Goal: Task Accomplishment & Management: Use online tool/utility

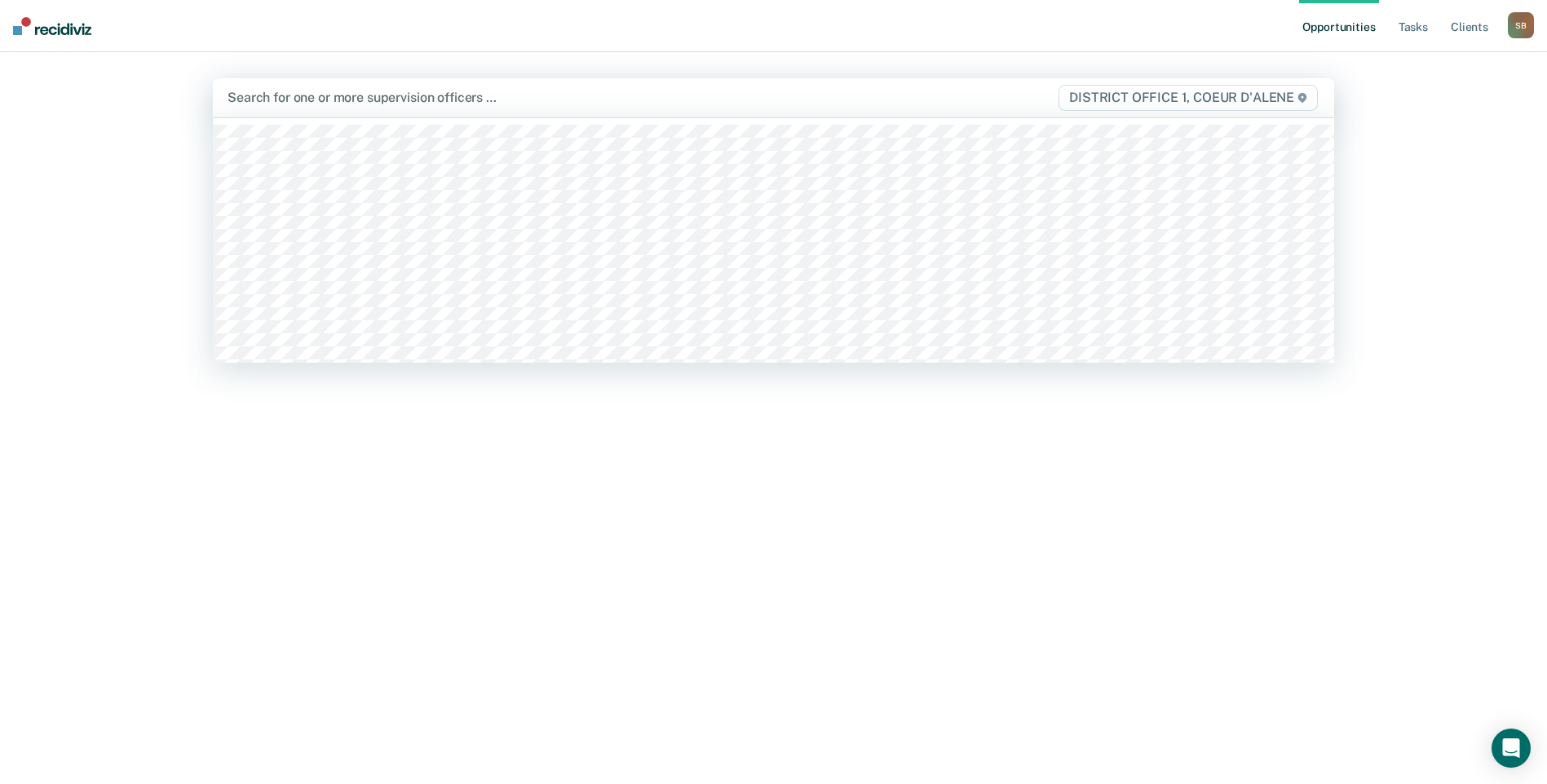
click at [430, 91] on div at bounding box center [609, 97] width 763 height 19
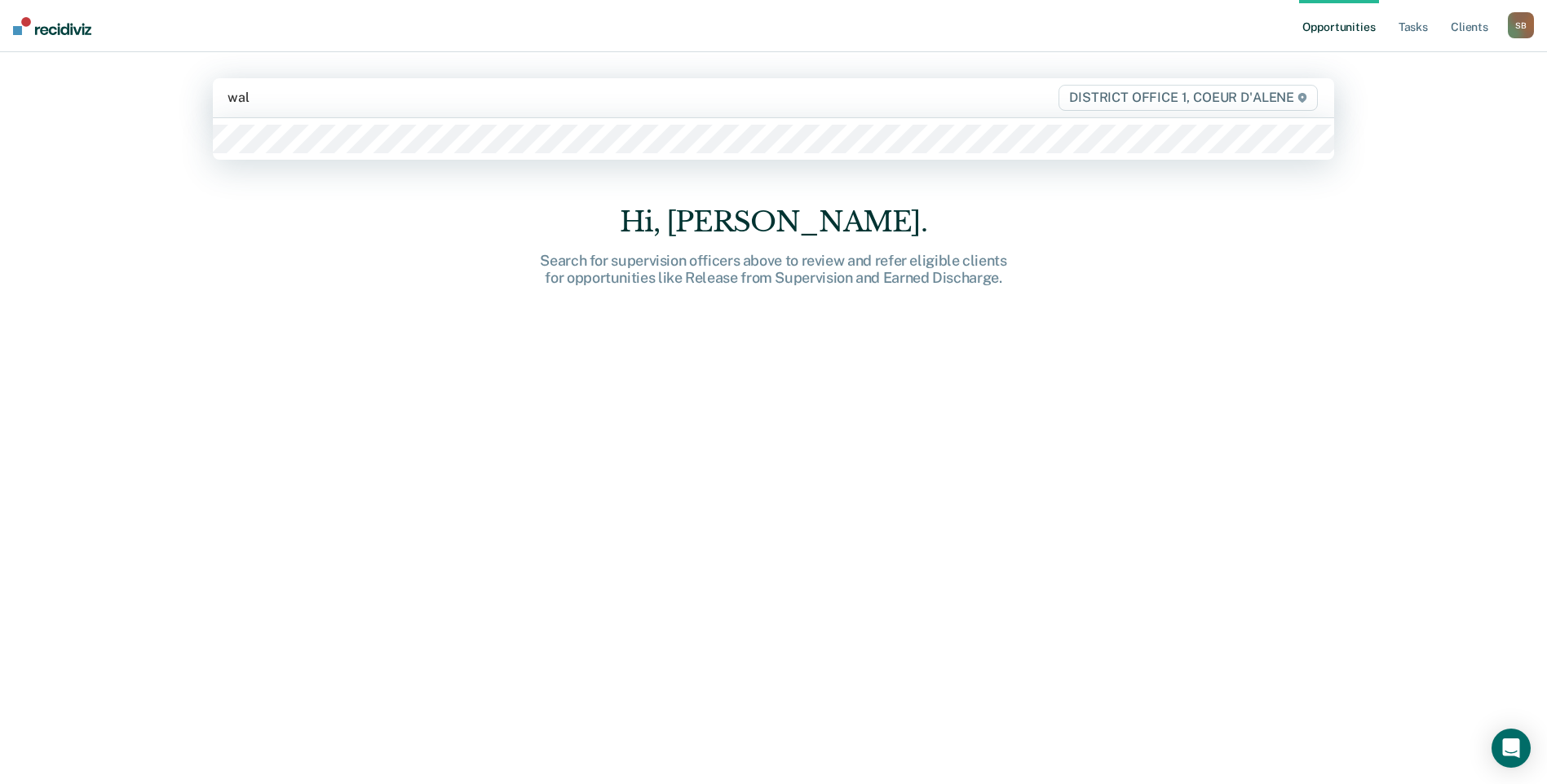
type input "[PERSON_NAME]"
click at [301, 119] on div at bounding box center [774, 139] width 1121 height 42
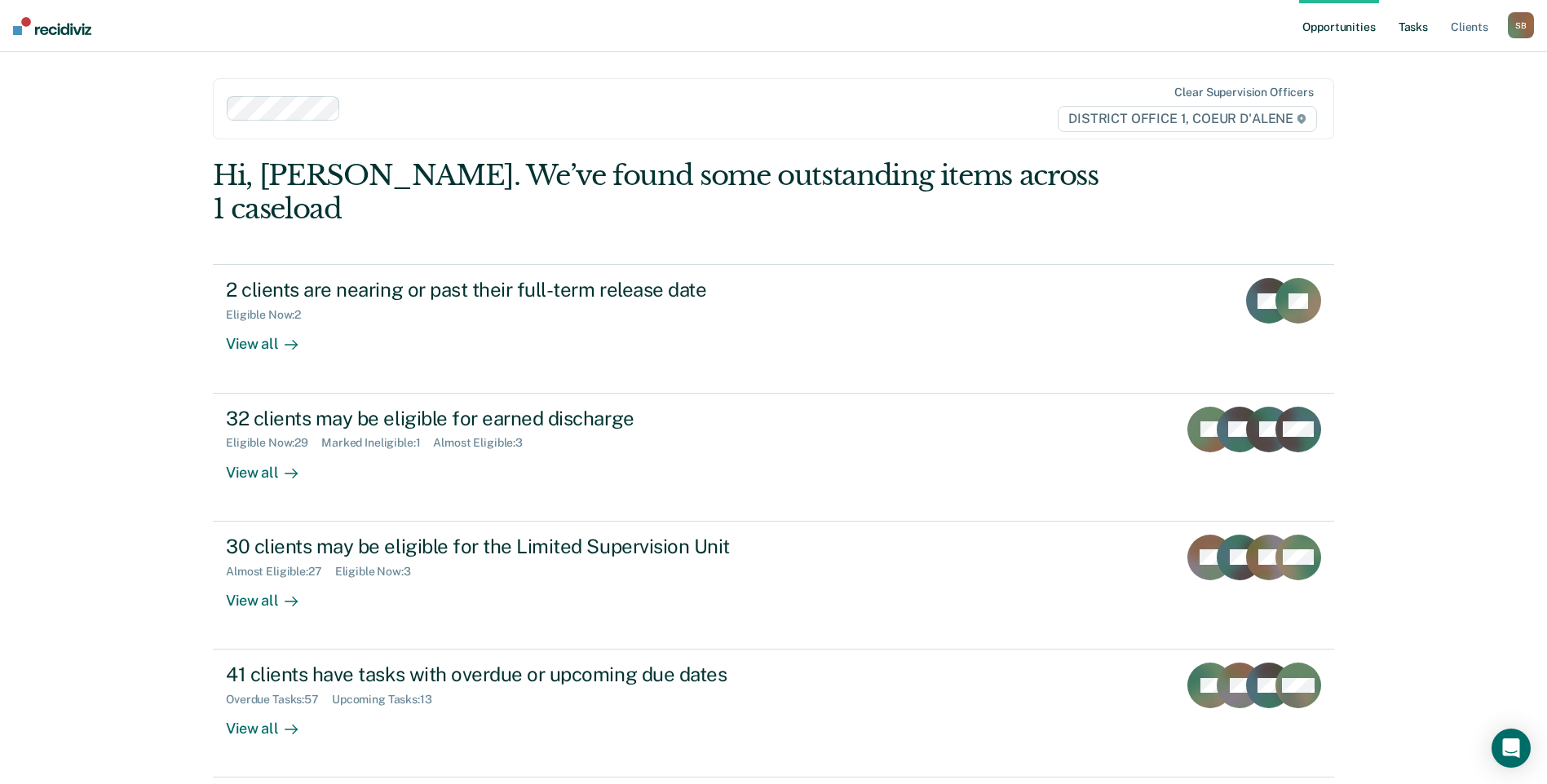
click at [1418, 20] on link "Tasks" at bounding box center [1413, 26] width 36 height 53
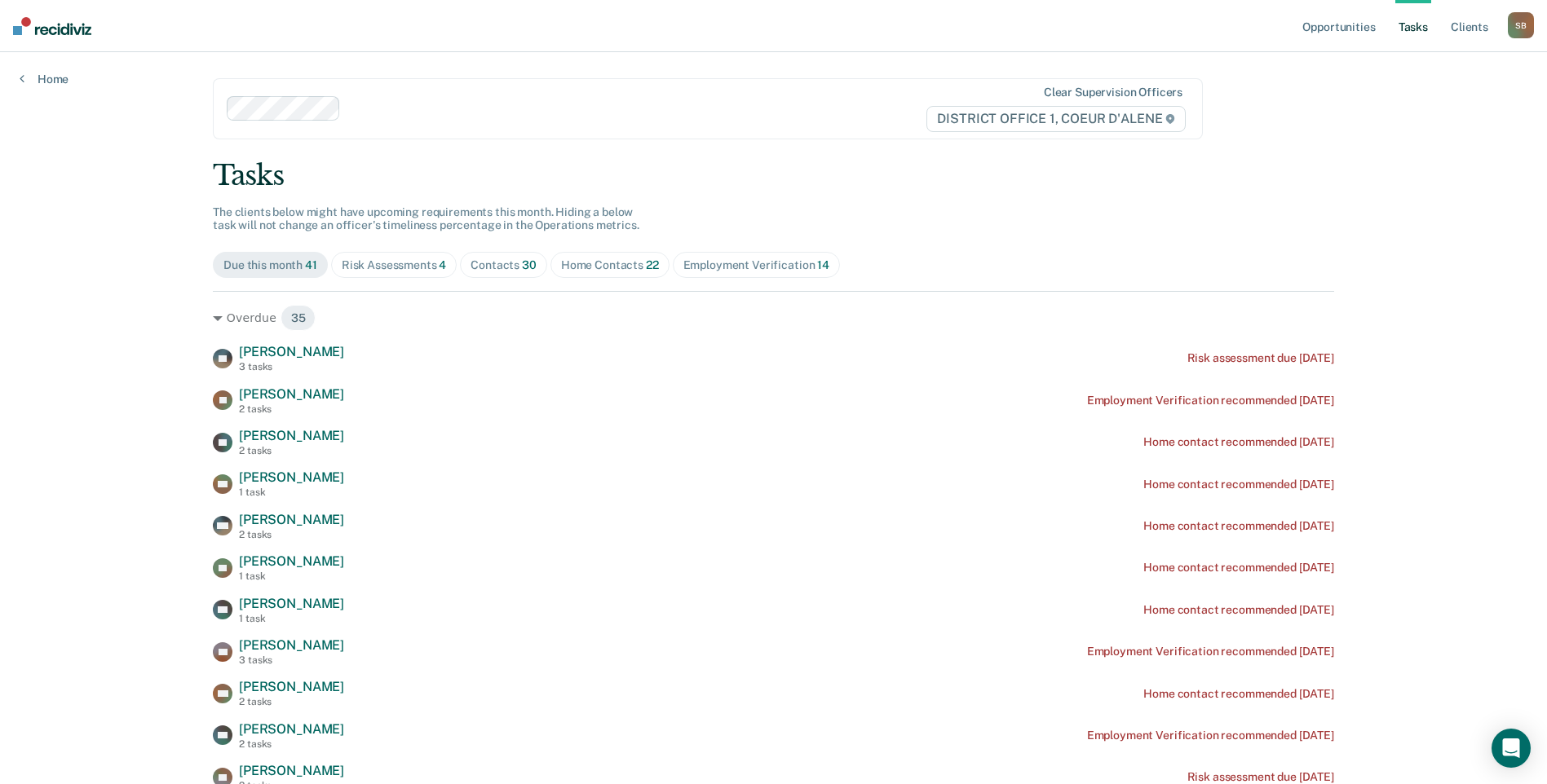
click at [502, 254] on span "Contacts 30" at bounding box center [503, 265] width 87 height 26
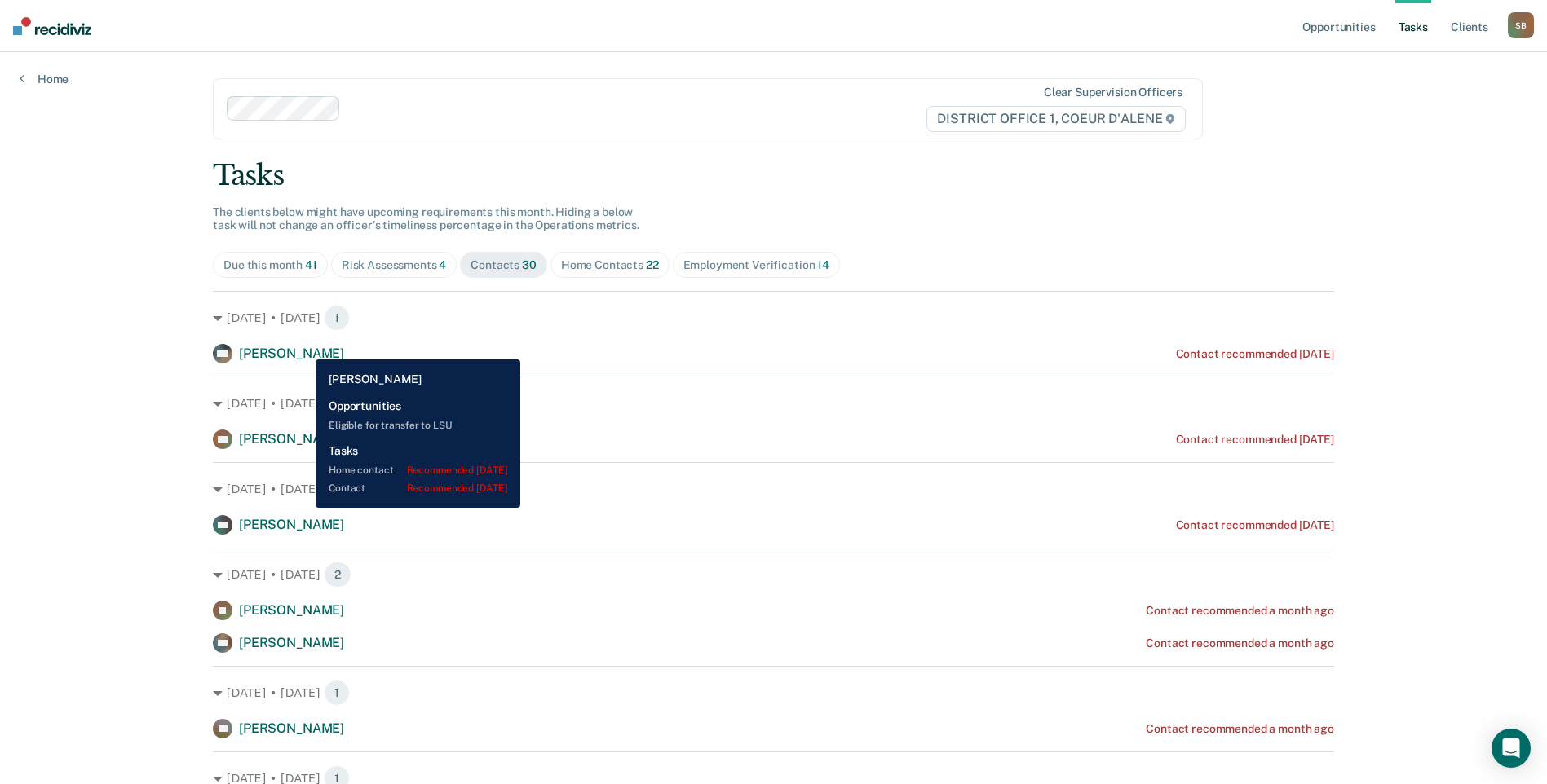
click at [304, 346] on span "[PERSON_NAME]" at bounding box center [291, 353] width 105 height 15
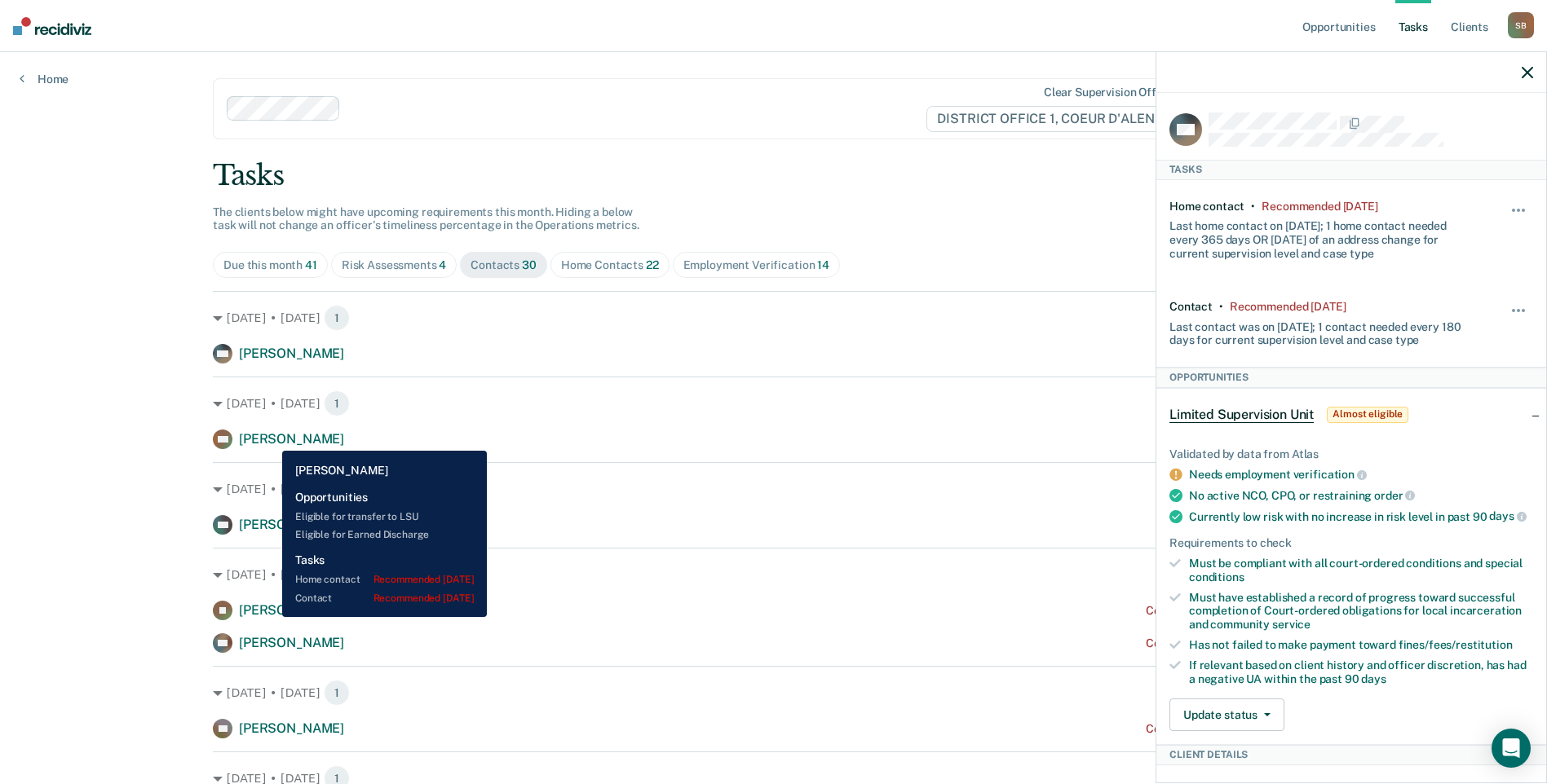
click at [270, 438] on span "[PERSON_NAME]" at bounding box center [291, 438] width 105 height 15
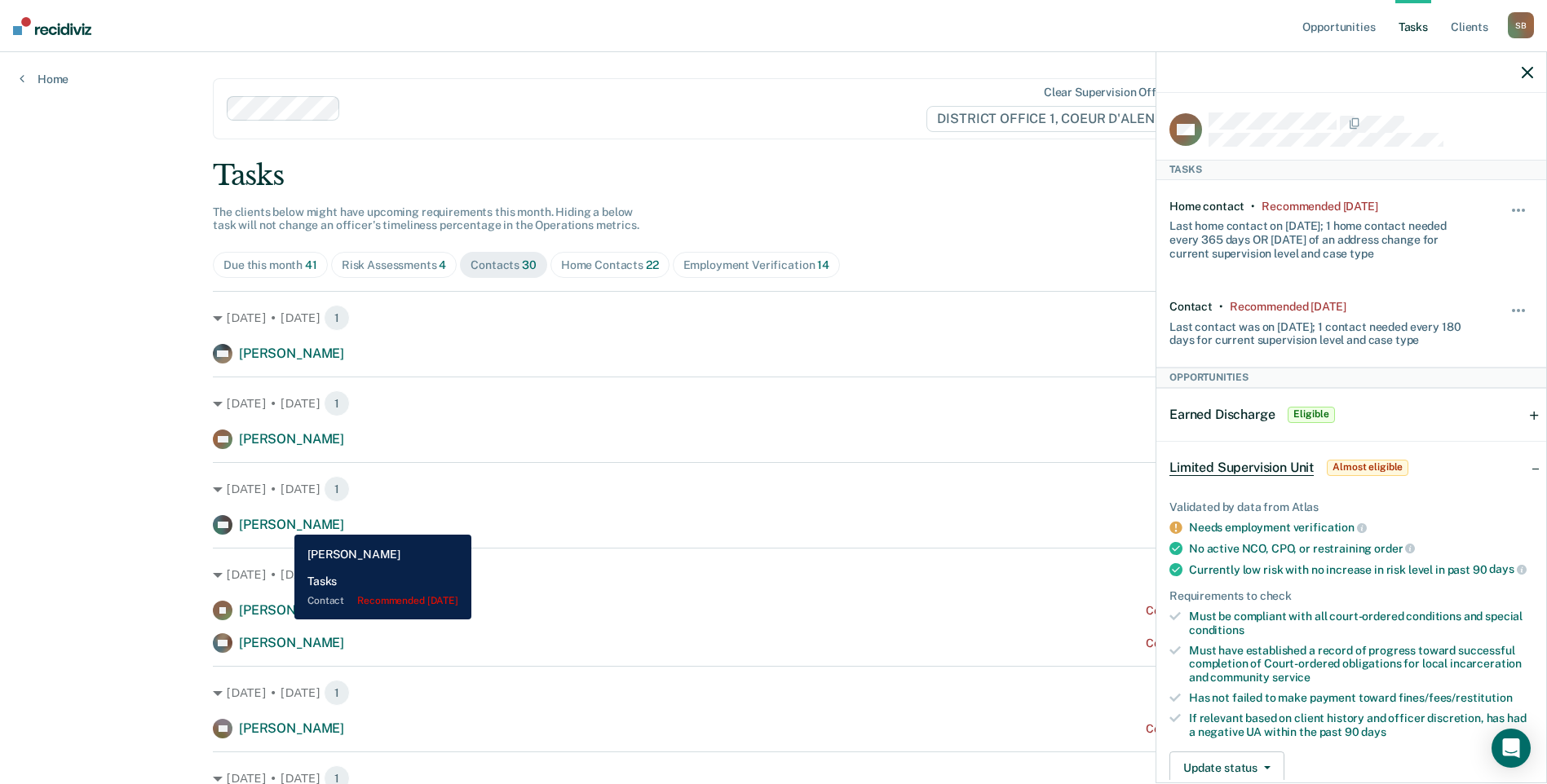
click at [282, 523] on span "[PERSON_NAME]" at bounding box center [291, 524] width 105 height 15
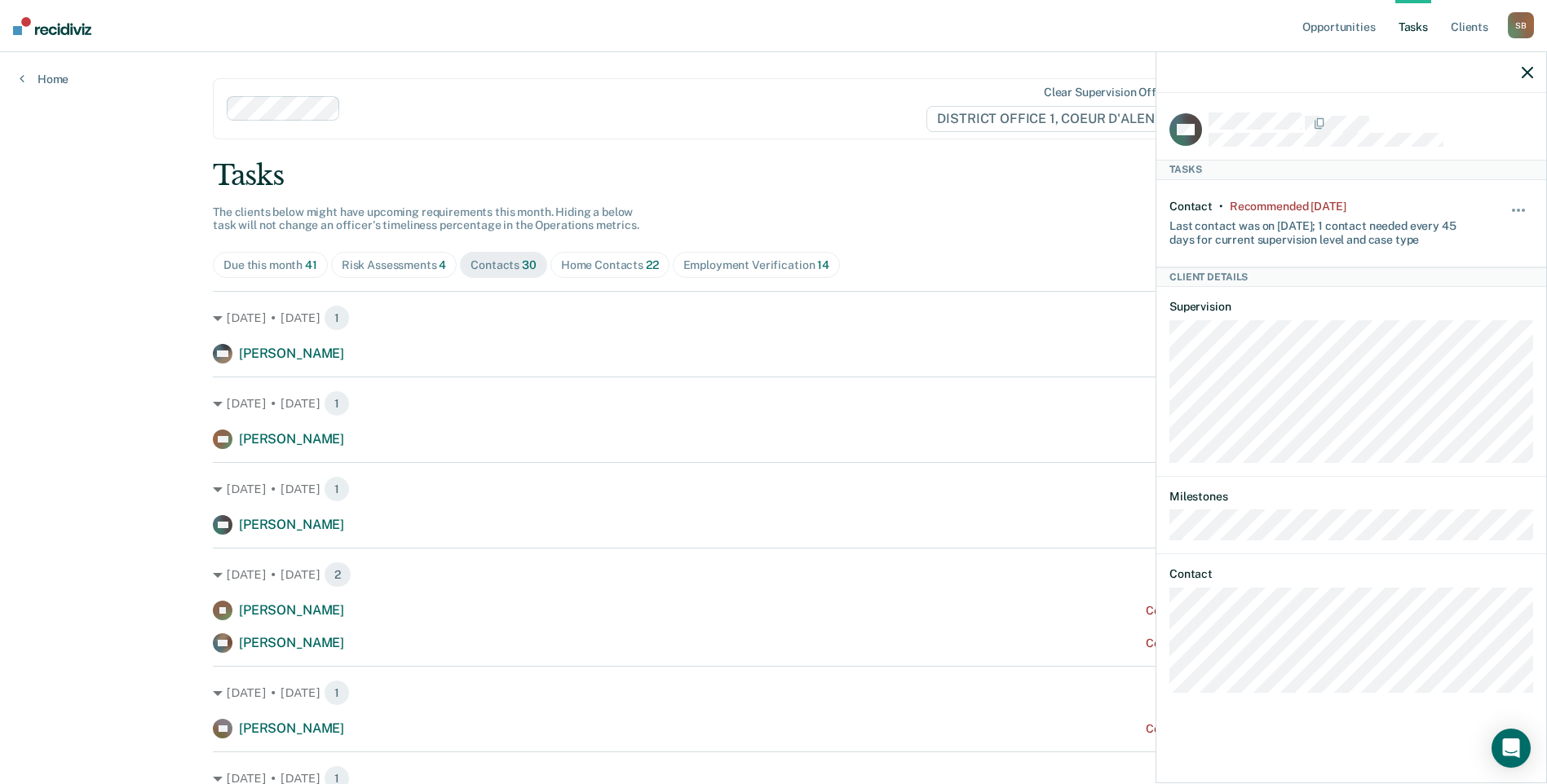
click at [1526, 78] on icon "button" at bounding box center [1527, 72] width 12 height 12
